Goal: Transaction & Acquisition: Subscribe to service/newsletter

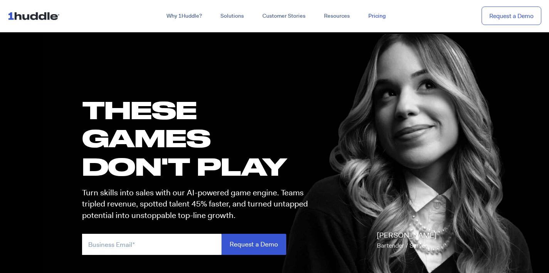
click at [377, 15] on link "Pricing" at bounding box center [377, 16] width 36 height 14
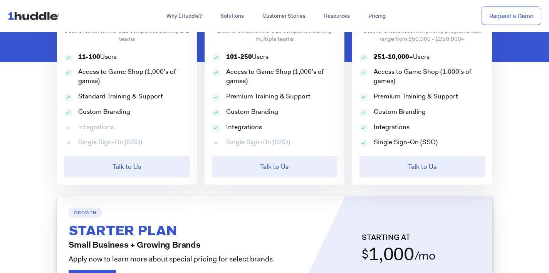
scroll to position [376, 0]
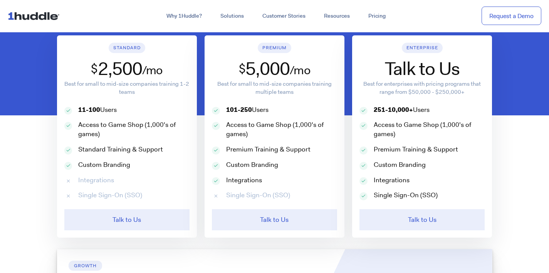
click at [22, 132] on section "Monthly Annual Standard $ 2,500 /mo Best for small to mid-size companies traini…" at bounding box center [274, 111] width 549 height 262
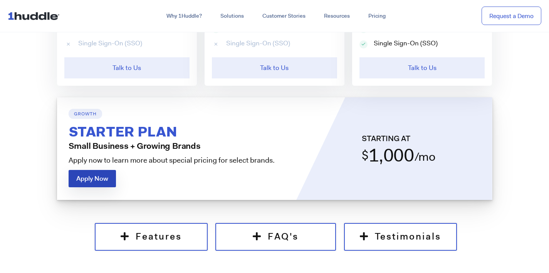
click at [96, 185] on link "Apply Now" at bounding box center [92, 178] width 47 height 17
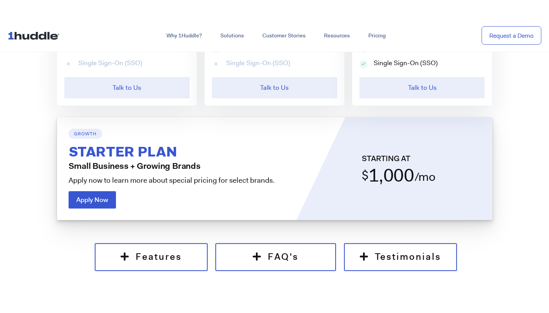
scroll to position [560, 0]
